Goal: Register for event/course

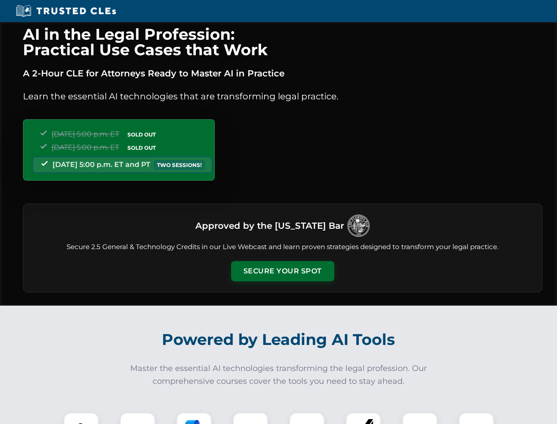
click at [282, 271] on button "Secure Your Spot" at bounding box center [282, 271] width 103 height 20
click at [81, 418] on img at bounding box center [81, 430] width 26 height 26
click at [138, 418] on div at bounding box center [137, 429] width 35 height 35
